Goal: Entertainment & Leisure: Consume media (video, audio)

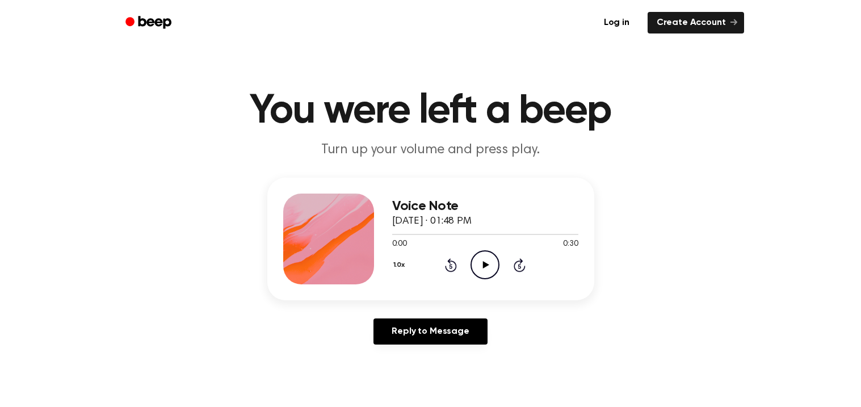
click at [484, 269] on icon "Play Audio" at bounding box center [485, 264] width 29 height 29
click at [451, 265] on icon "Rewind 5 seconds" at bounding box center [450, 265] width 12 height 15
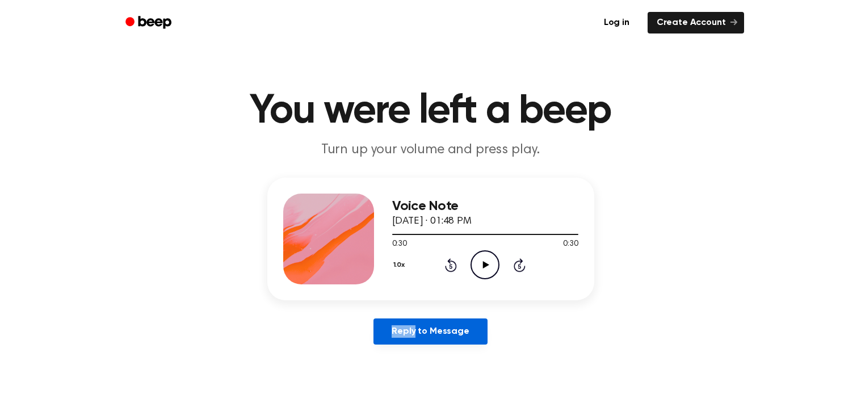
click at [454, 337] on link "Reply to Message" at bounding box center [431, 331] width 114 height 26
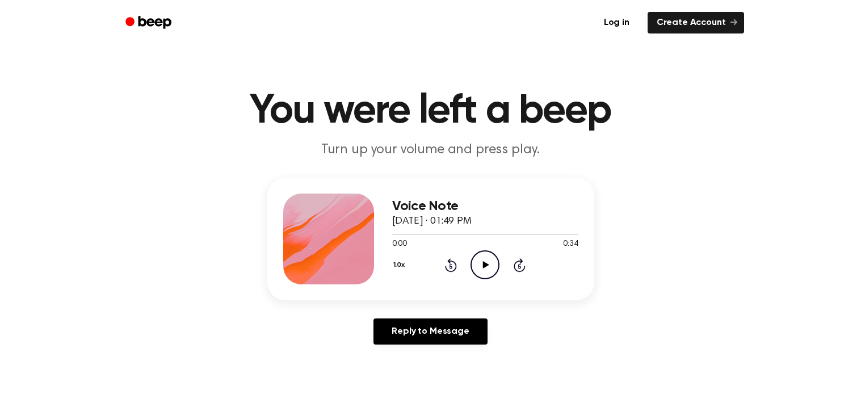
click at [482, 269] on icon "Play Audio" at bounding box center [485, 264] width 29 height 29
click at [483, 265] on icon at bounding box center [485, 264] width 5 height 7
click at [451, 265] on icon "Rewind 5 seconds" at bounding box center [450, 265] width 12 height 15
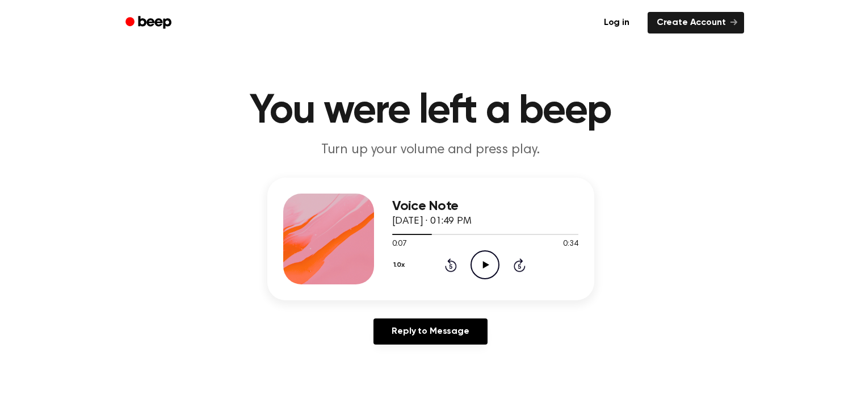
click at [451, 265] on icon "Rewind 5 seconds" at bounding box center [450, 265] width 12 height 15
click at [477, 262] on icon "Play Audio" at bounding box center [485, 264] width 29 height 29
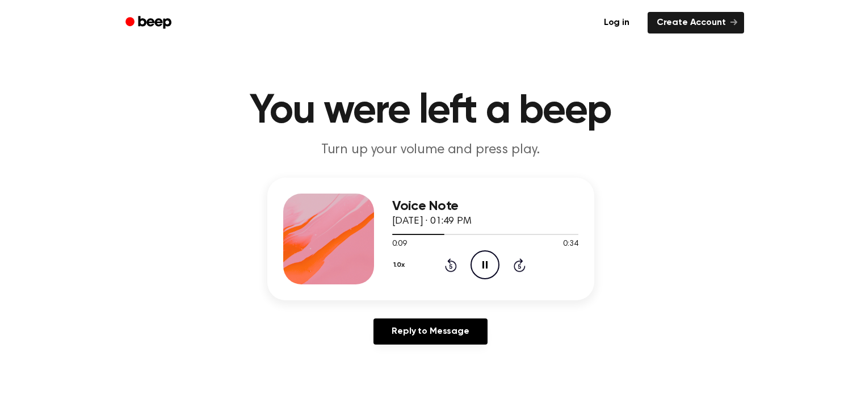
click at [448, 267] on icon "Rewind 5 seconds" at bounding box center [450, 265] width 12 height 15
click at [484, 270] on icon "Play Audio" at bounding box center [485, 264] width 29 height 29
click at [484, 270] on icon "Pause Audio" at bounding box center [485, 264] width 29 height 29
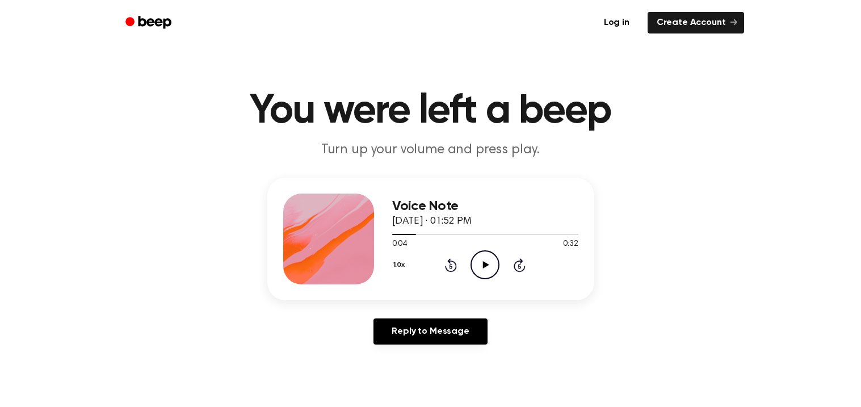
click at [449, 260] on icon at bounding box center [451, 265] width 12 height 14
click at [487, 265] on icon at bounding box center [486, 264] width 6 height 7
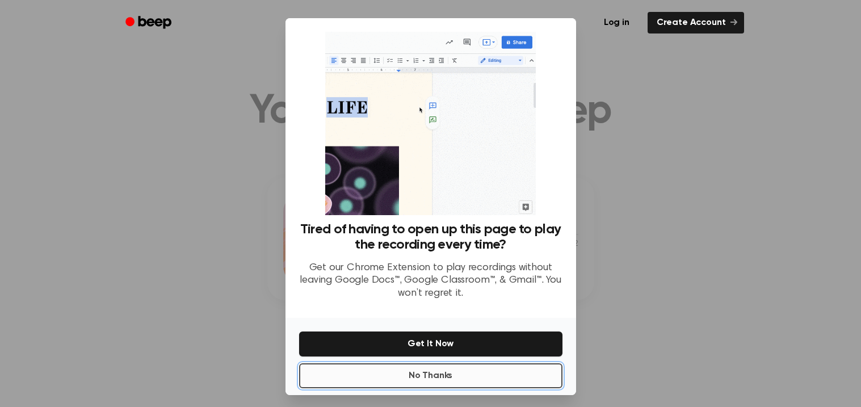
click at [516, 372] on button "No Thanks" at bounding box center [430, 375] width 263 height 25
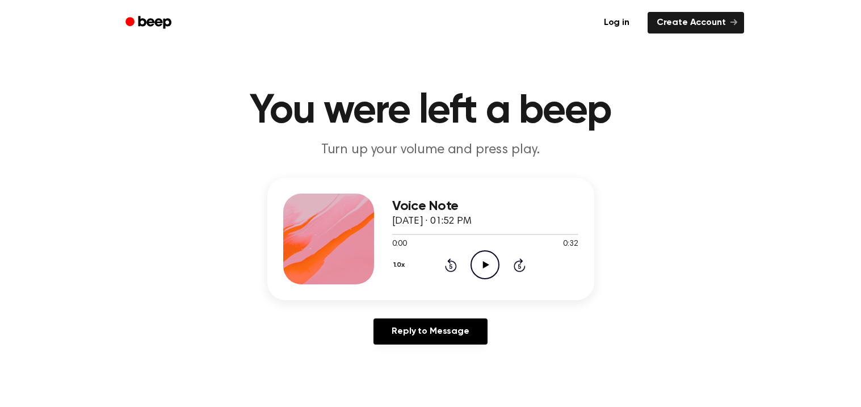
click at [479, 263] on icon "Play Audio" at bounding box center [485, 264] width 29 height 29
click at [481, 263] on icon "Pause Audio" at bounding box center [485, 264] width 29 height 29
click at [483, 268] on icon at bounding box center [486, 264] width 6 height 7
click at [483, 268] on icon at bounding box center [485, 264] width 5 height 7
click at [448, 262] on icon at bounding box center [451, 265] width 12 height 14
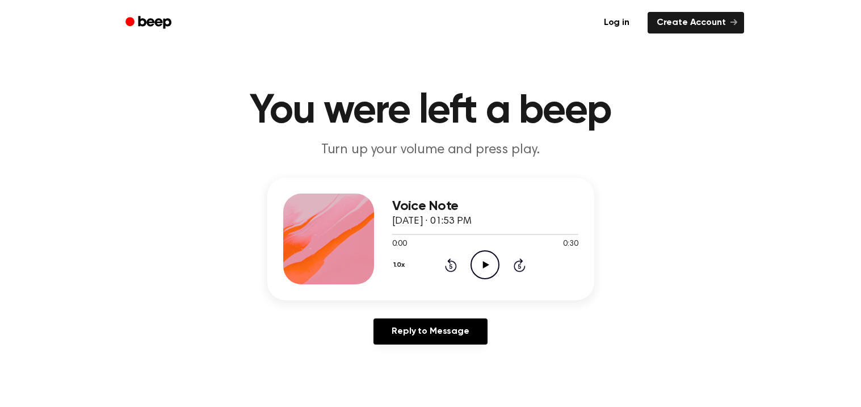
click at [448, 262] on icon at bounding box center [451, 265] width 12 height 14
click at [484, 267] on icon at bounding box center [486, 264] width 6 height 7
click at [454, 268] on icon "Rewind 5 seconds" at bounding box center [450, 265] width 12 height 15
click at [452, 267] on icon at bounding box center [451, 266] width 3 height 5
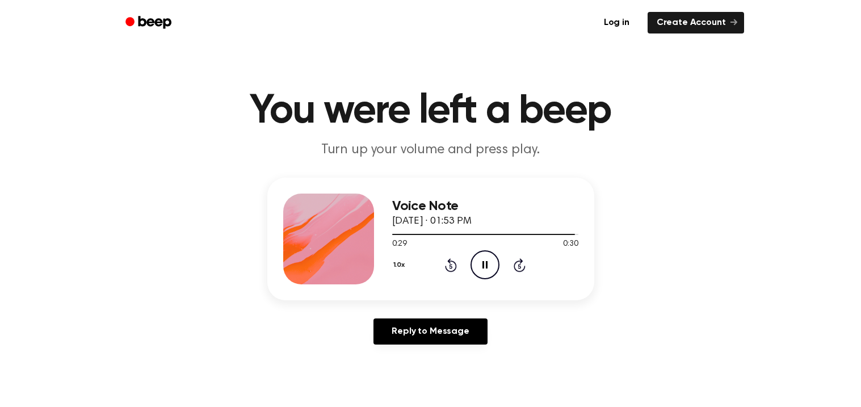
click at [480, 265] on icon "Pause Audio" at bounding box center [485, 264] width 29 height 29
click at [483, 263] on icon at bounding box center [486, 264] width 6 height 7
click at [447, 263] on icon "Rewind 5 seconds" at bounding box center [450, 265] width 12 height 15
click at [447, 264] on icon "Rewind 5 seconds" at bounding box center [450, 265] width 12 height 15
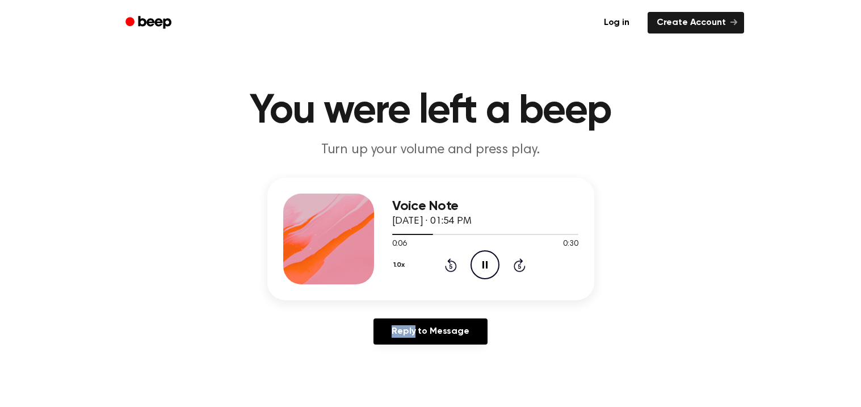
click at [488, 266] on icon "Pause Audio" at bounding box center [485, 264] width 29 height 29
click at [479, 270] on icon "Play Audio" at bounding box center [485, 264] width 29 height 29
click at [479, 270] on icon "Pause Audio" at bounding box center [485, 264] width 29 height 29
click at [486, 260] on icon "Play Audio" at bounding box center [485, 264] width 29 height 29
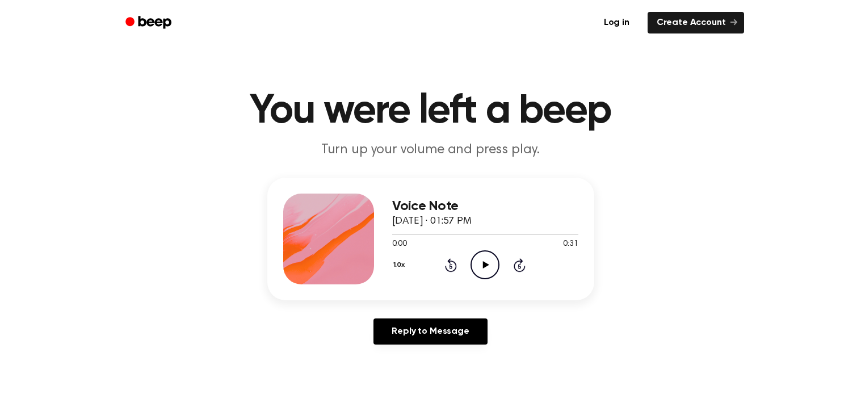
click at [480, 266] on icon "Play Audio" at bounding box center [485, 264] width 29 height 29
click at [480, 264] on icon "Play Audio" at bounding box center [485, 264] width 29 height 29
click at [489, 261] on icon "Play Audio" at bounding box center [485, 264] width 29 height 29
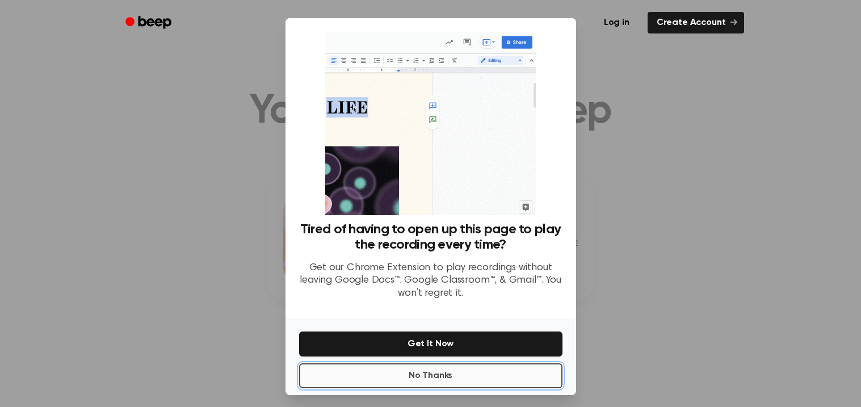
click at [490, 374] on button "No Thanks" at bounding box center [430, 375] width 263 height 25
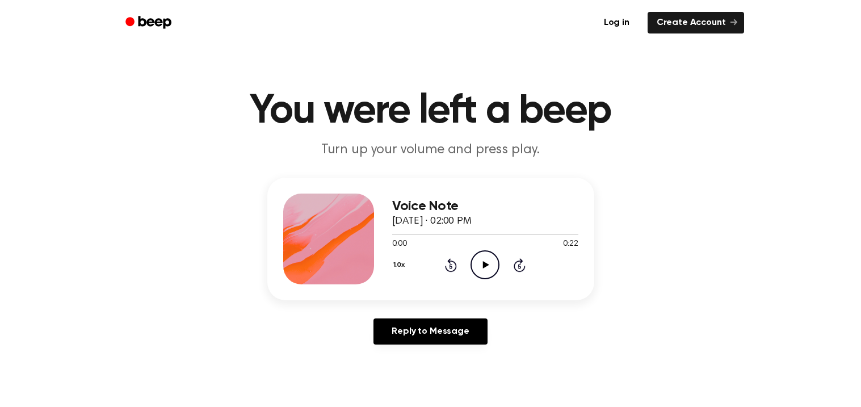
click at [482, 270] on icon "Play Audio" at bounding box center [485, 264] width 29 height 29
click at [483, 267] on icon at bounding box center [486, 264] width 6 height 7
click at [490, 262] on icon "Play Audio" at bounding box center [485, 264] width 29 height 29
click at [484, 261] on icon "Play Audio" at bounding box center [485, 264] width 29 height 29
click at [489, 253] on icon "Play Audio" at bounding box center [485, 264] width 29 height 29
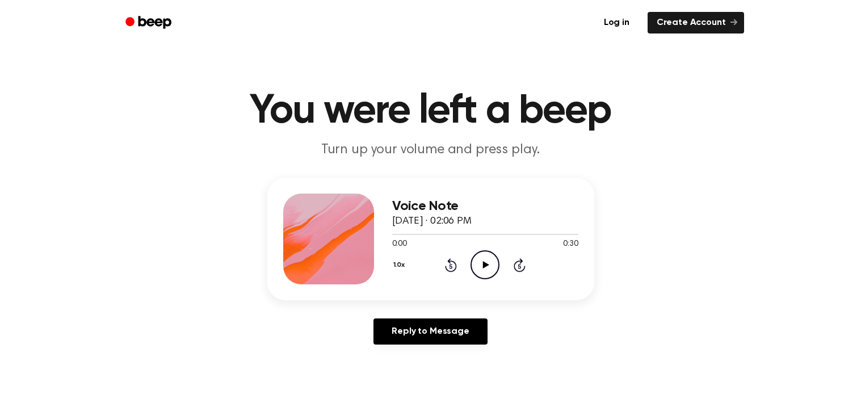
click at [481, 266] on icon "Play Audio" at bounding box center [485, 264] width 29 height 29
click at [483, 263] on icon at bounding box center [486, 264] width 6 height 7
click at [490, 272] on icon "Play Audio" at bounding box center [485, 264] width 29 height 29
click at [491, 261] on icon "Play Audio" at bounding box center [485, 264] width 29 height 29
click at [475, 267] on icon "Play Audio" at bounding box center [485, 264] width 29 height 29
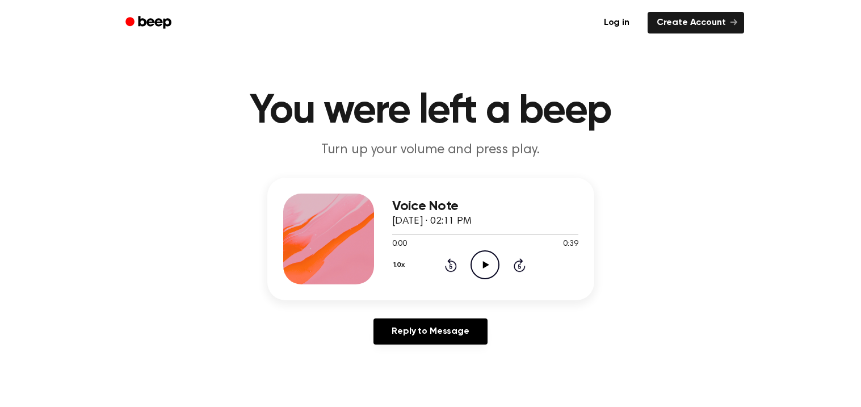
click at [485, 277] on icon "Play Audio" at bounding box center [485, 264] width 29 height 29
